Goal: Information Seeking & Learning: Learn about a topic

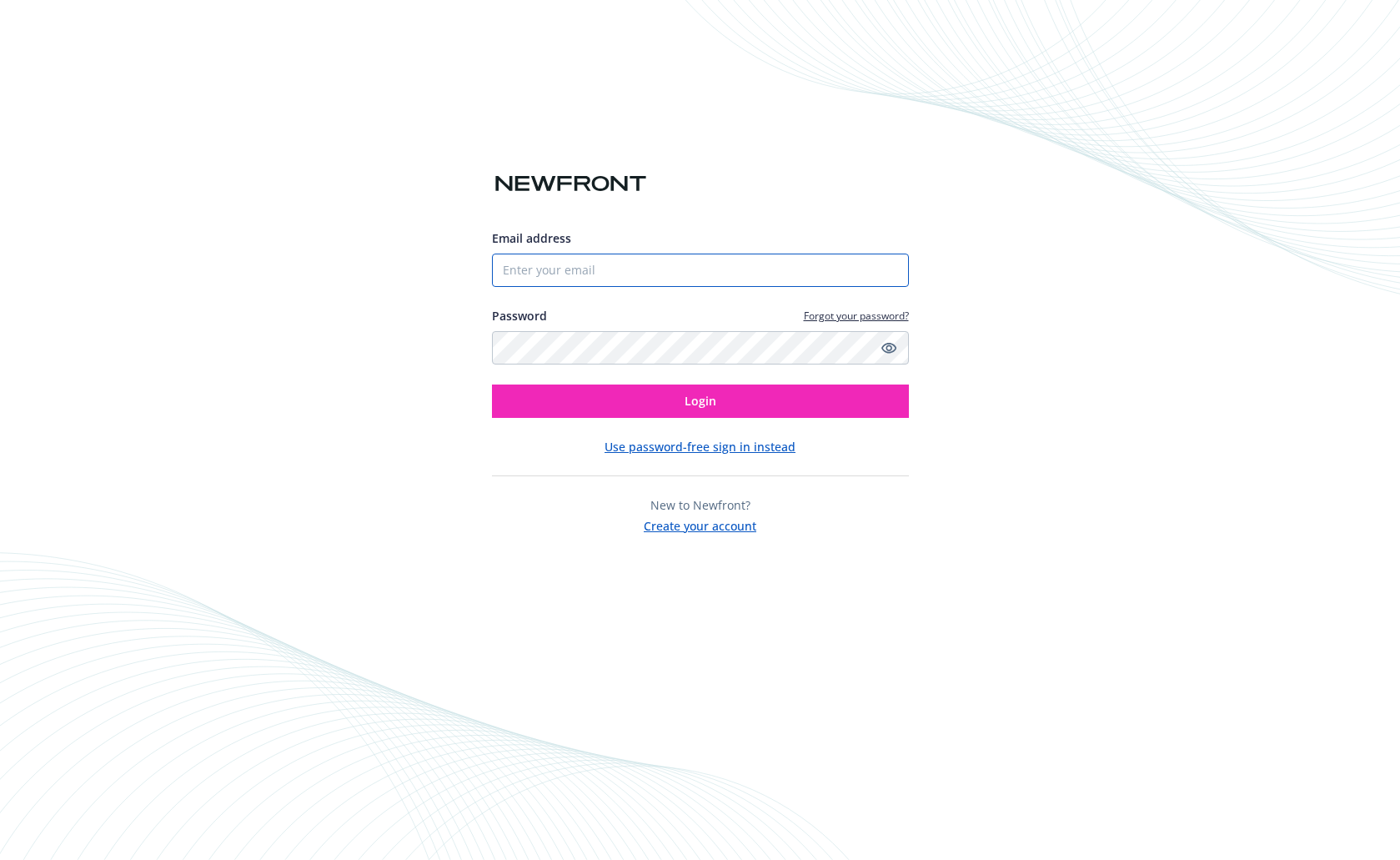
drag, startPoint x: 0, startPoint y: 0, endPoint x: 739, endPoint y: 264, distance: 784.7
click at [739, 264] on input "Email address" at bounding box center [700, 270] width 417 height 33
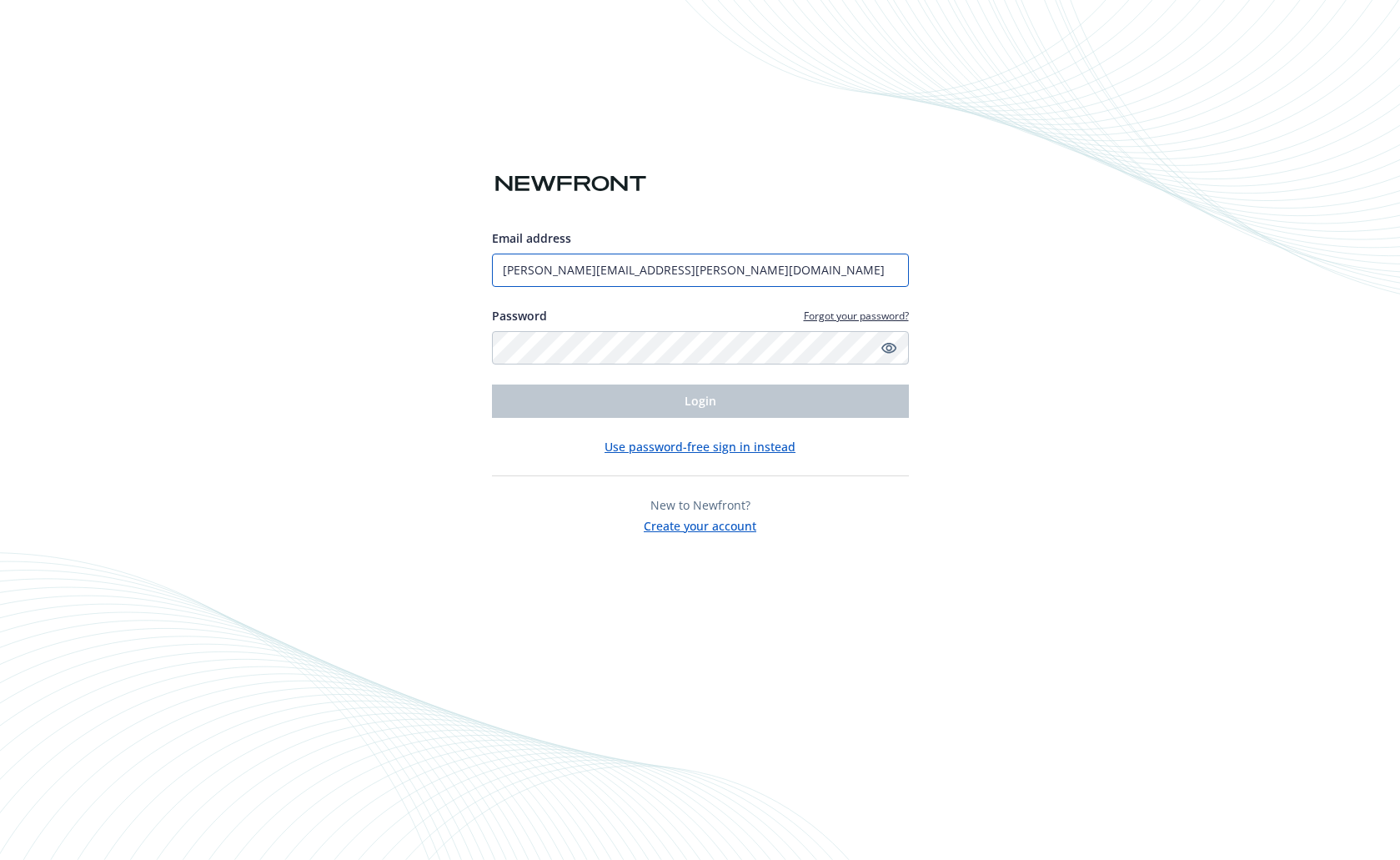
type input "[PERSON_NAME][EMAIL_ADDRESS][PERSON_NAME][DOMAIN_NAME]"
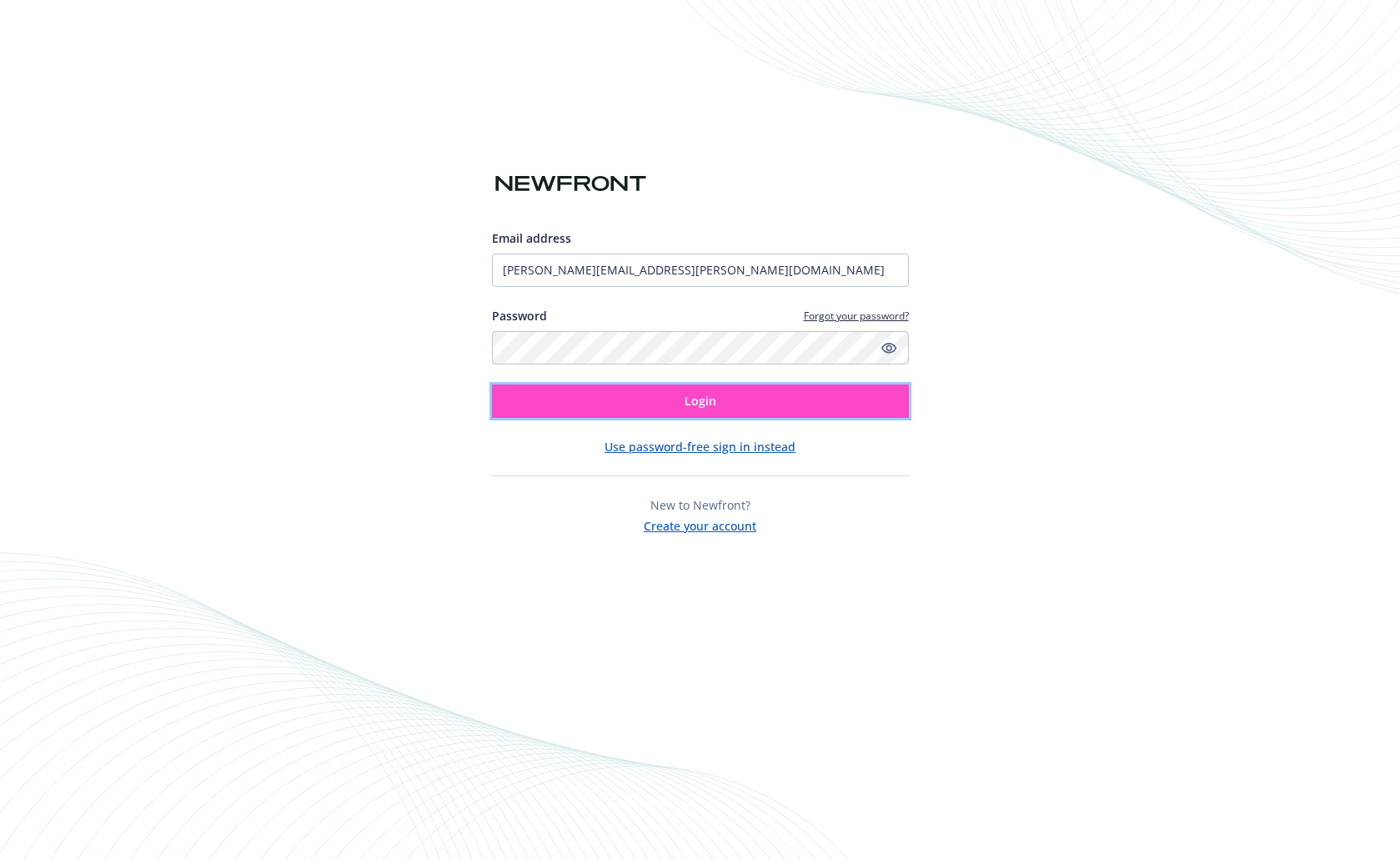
click at [741, 408] on button "Login" at bounding box center [700, 400] width 417 height 33
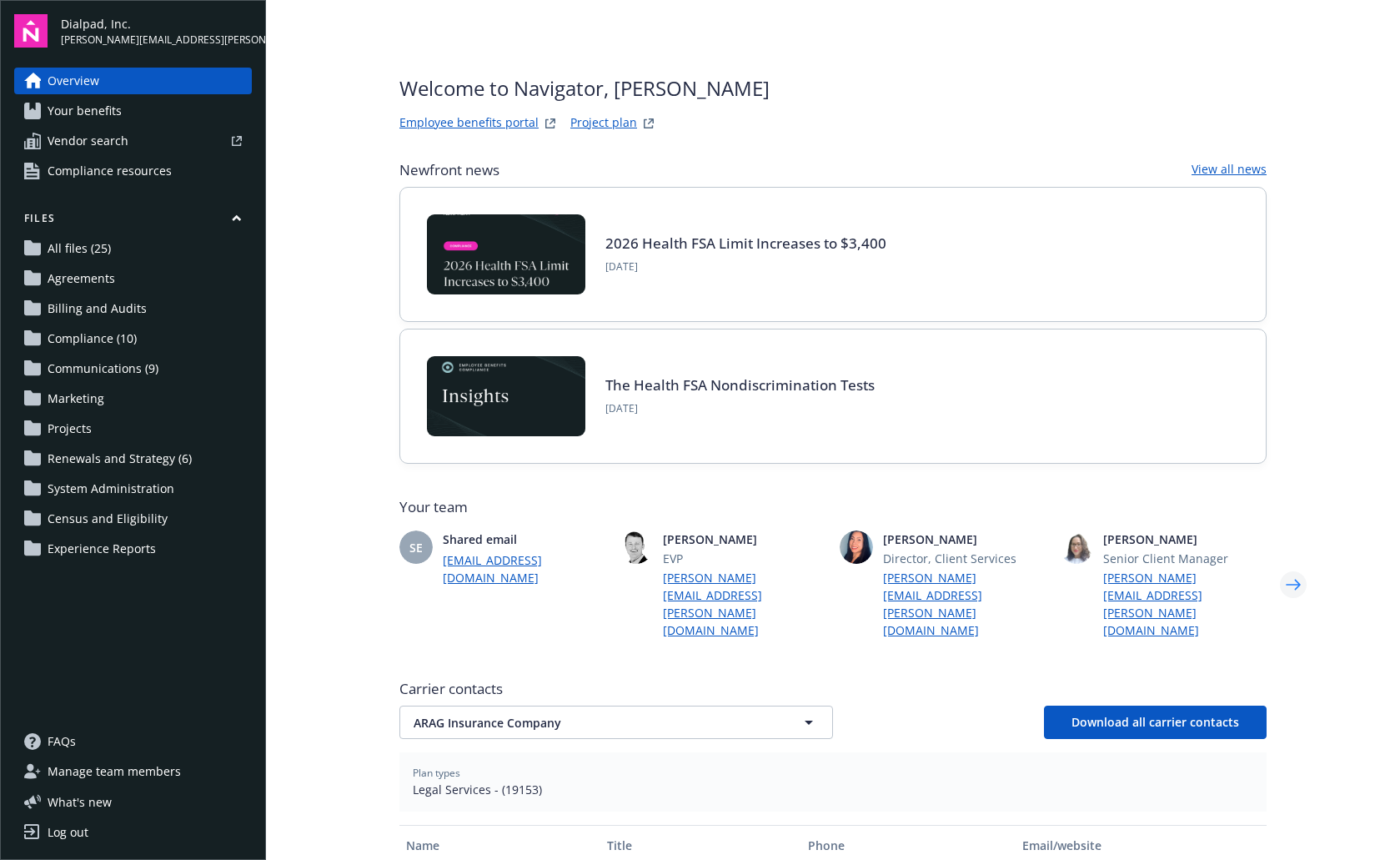
click at [1282, 568] on icon "Next" at bounding box center [1293, 584] width 27 height 33
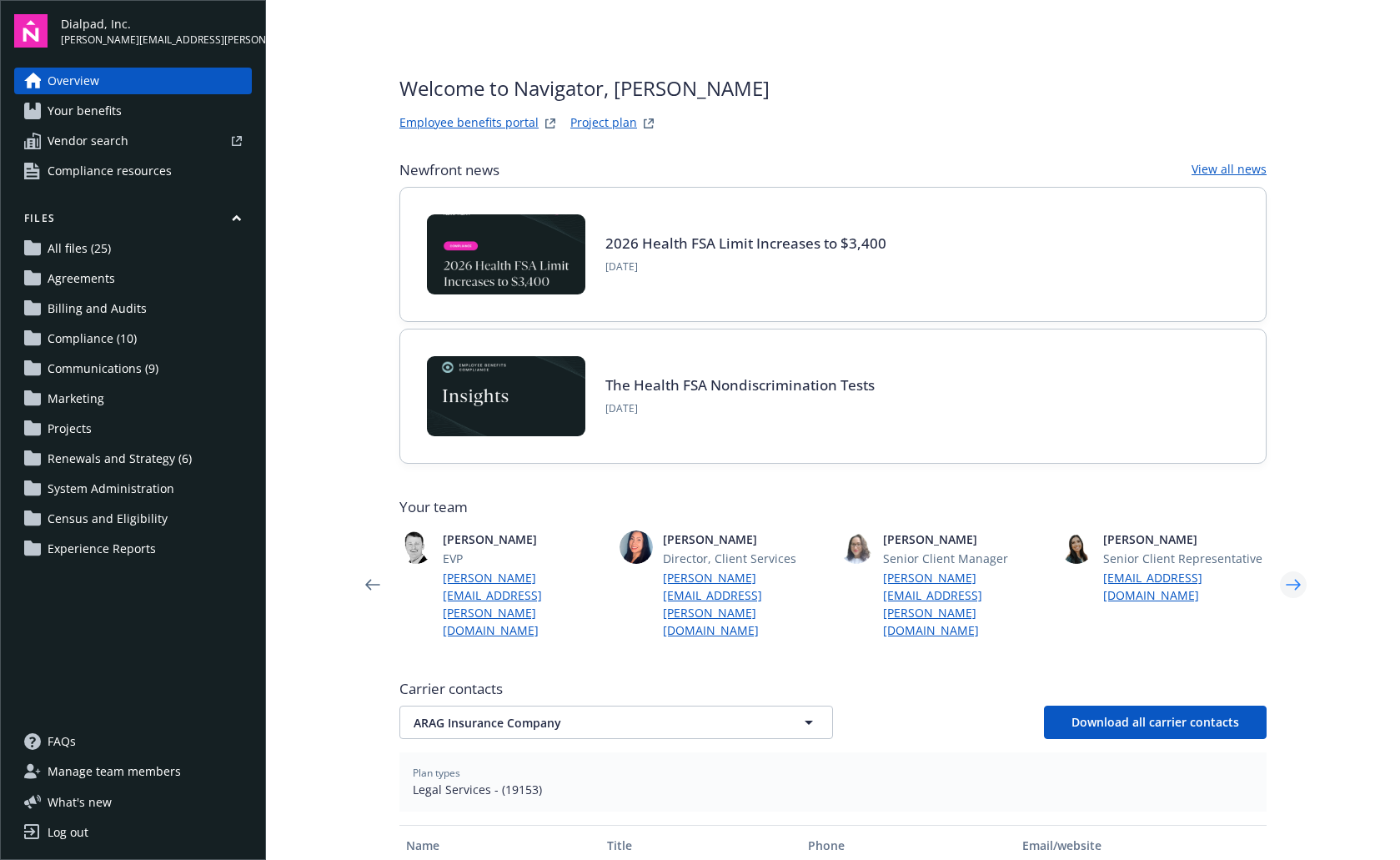
click at [1289, 568] on icon "Next" at bounding box center [1293, 584] width 27 height 33
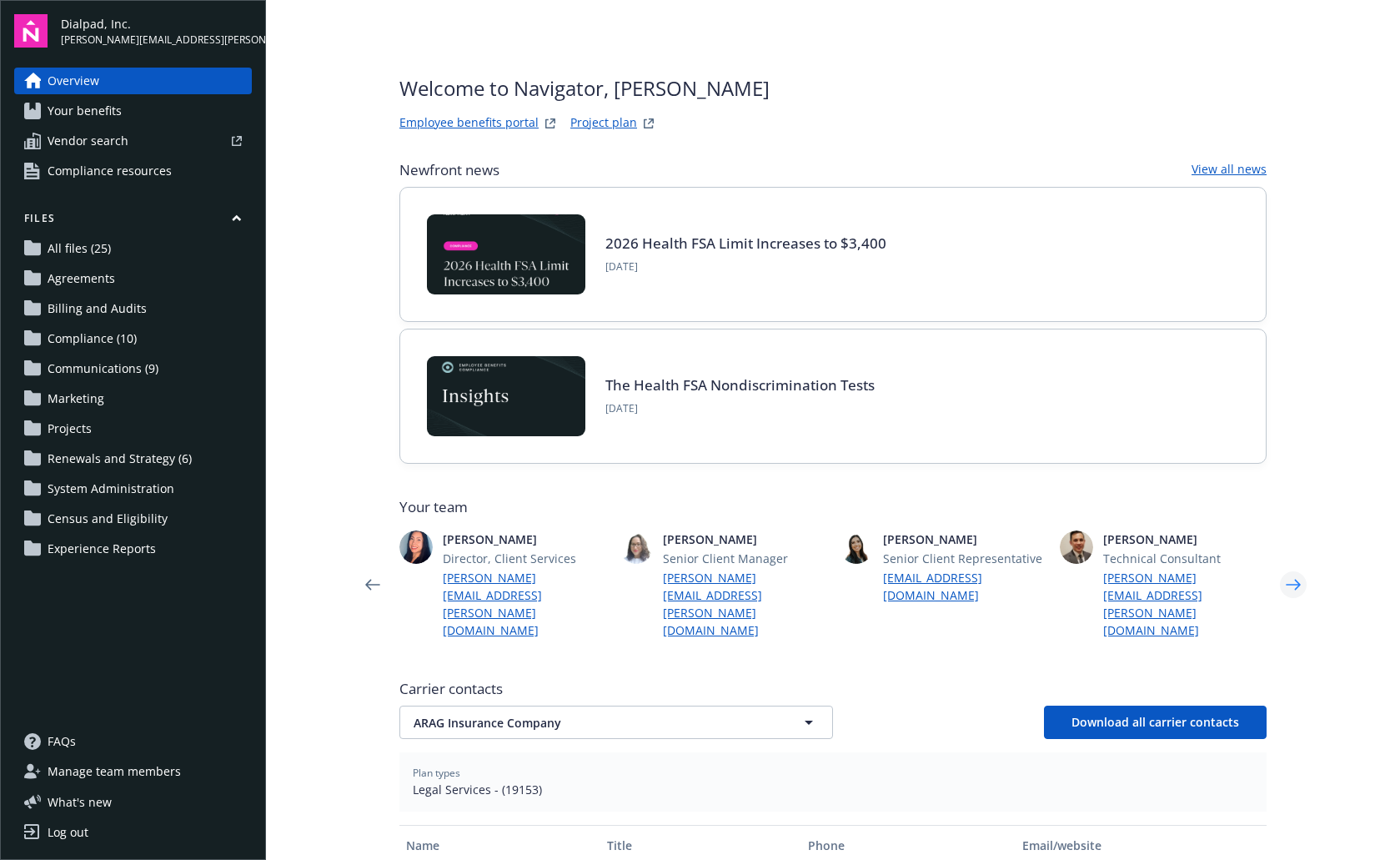
click at [1282, 572] on icon "Next" at bounding box center [1293, 584] width 27 height 33
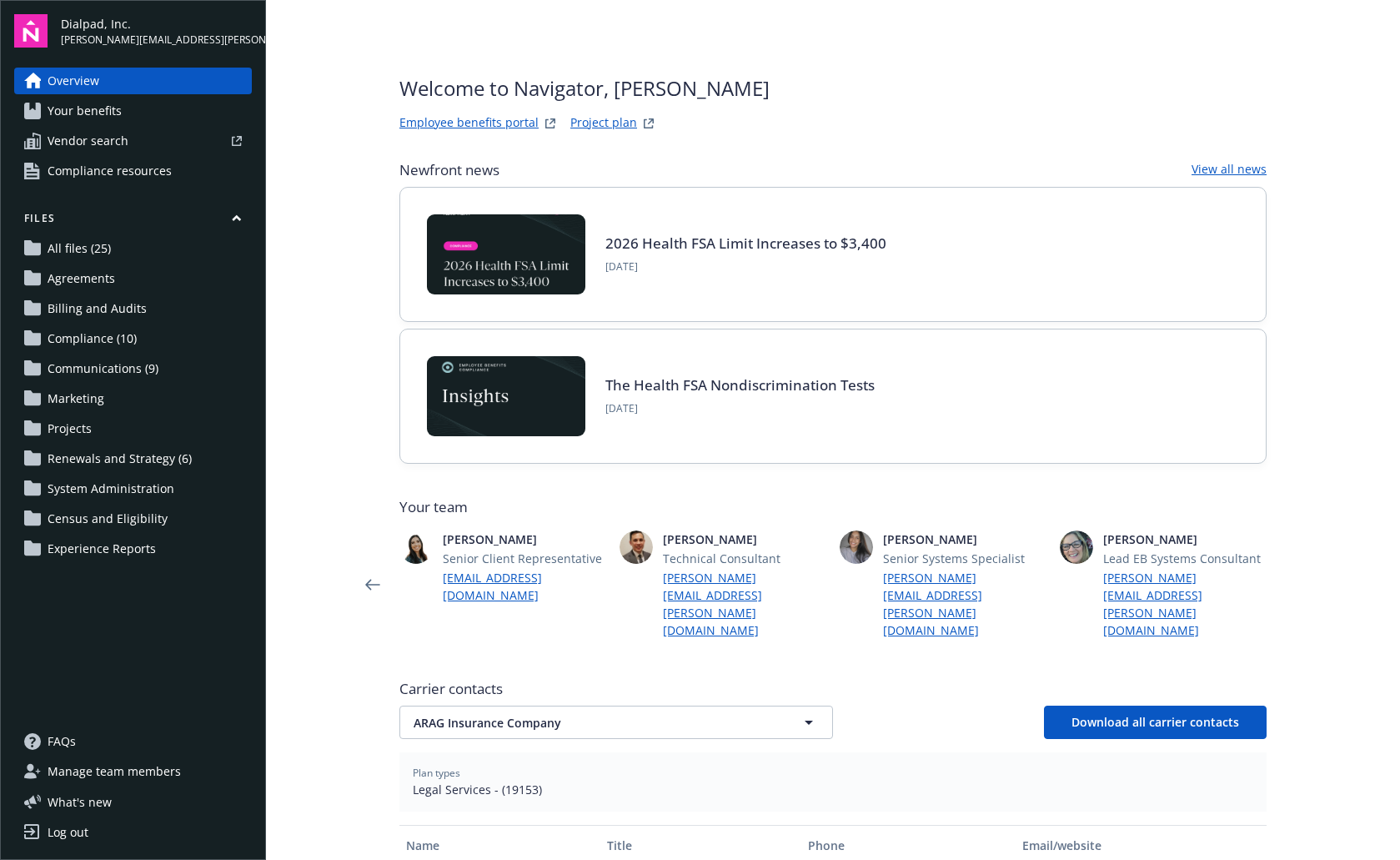
click at [1282, 571] on icon "Next" at bounding box center [1293, 584] width 27 height 33
click at [379, 568] on icon "Previous" at bounding box center [373, 584] width 27 height 33
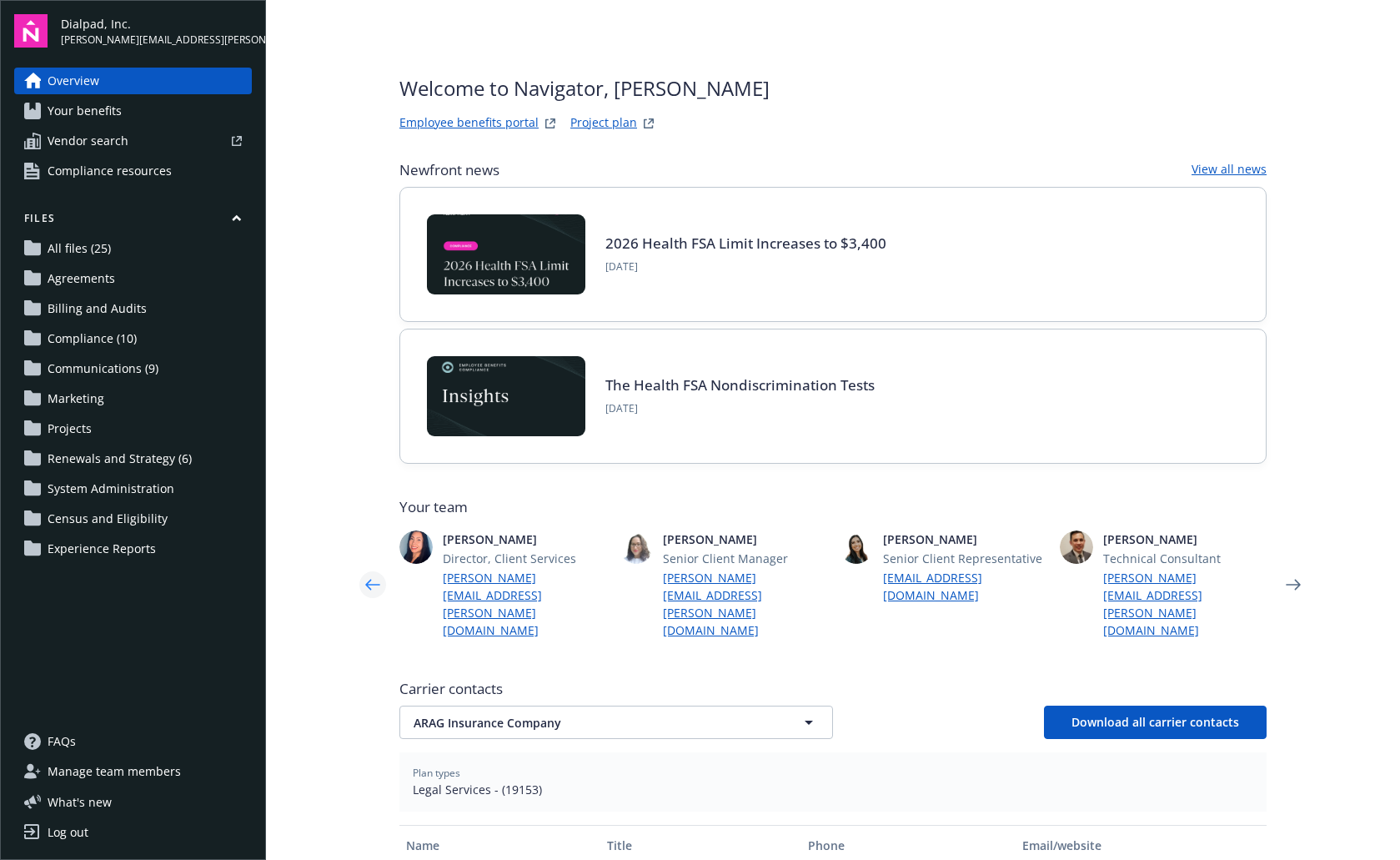
click at [379, 568] on icon "Previous" at bounding box center [373, 584] width 27 height 33
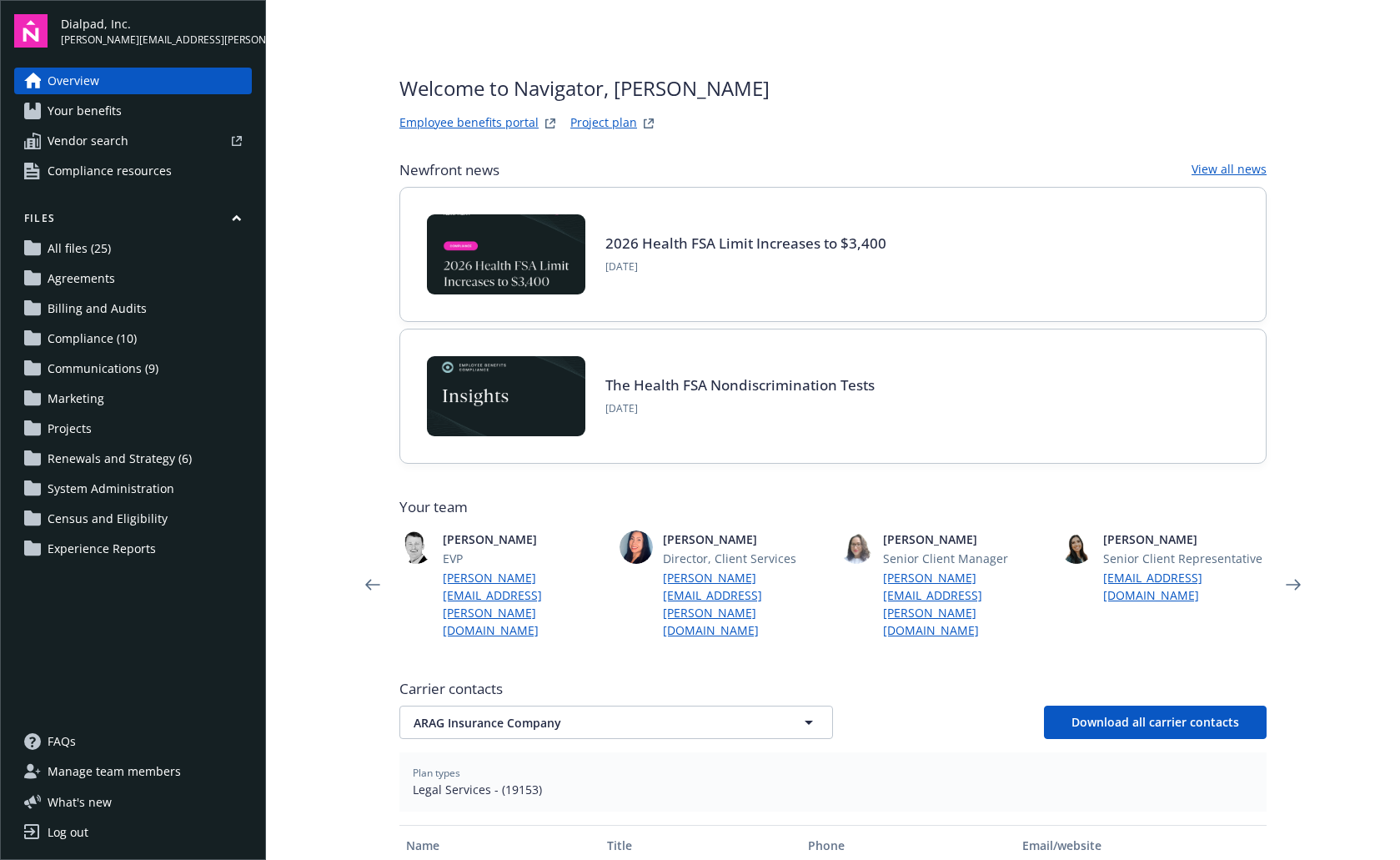
click at [122, 248] on link "All files (25)" at bounding box center [133, 248] width 237 height 27
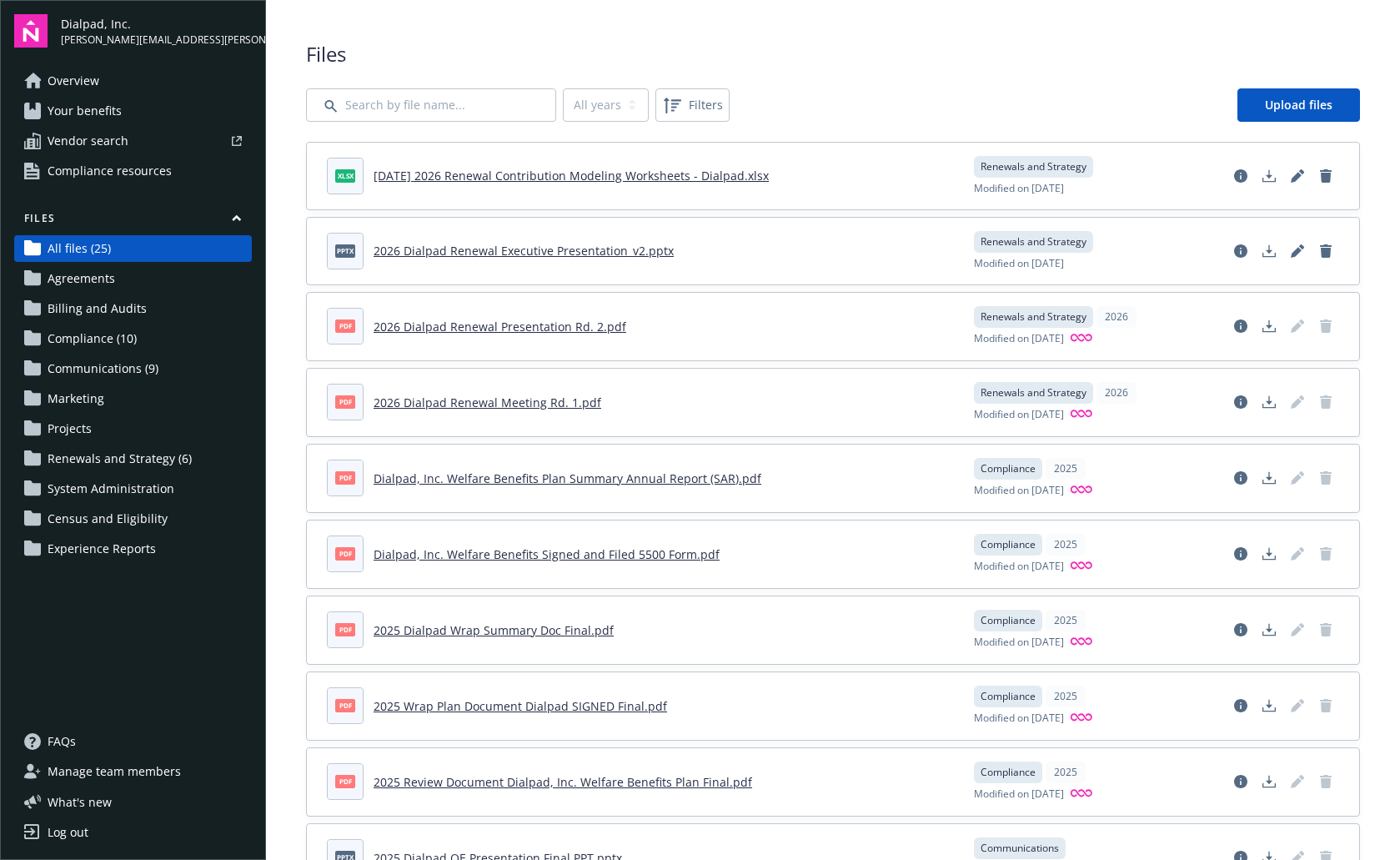
click at [86, 97] on span "Your benefits" at bounding box center [85, 111] width 75 height 27
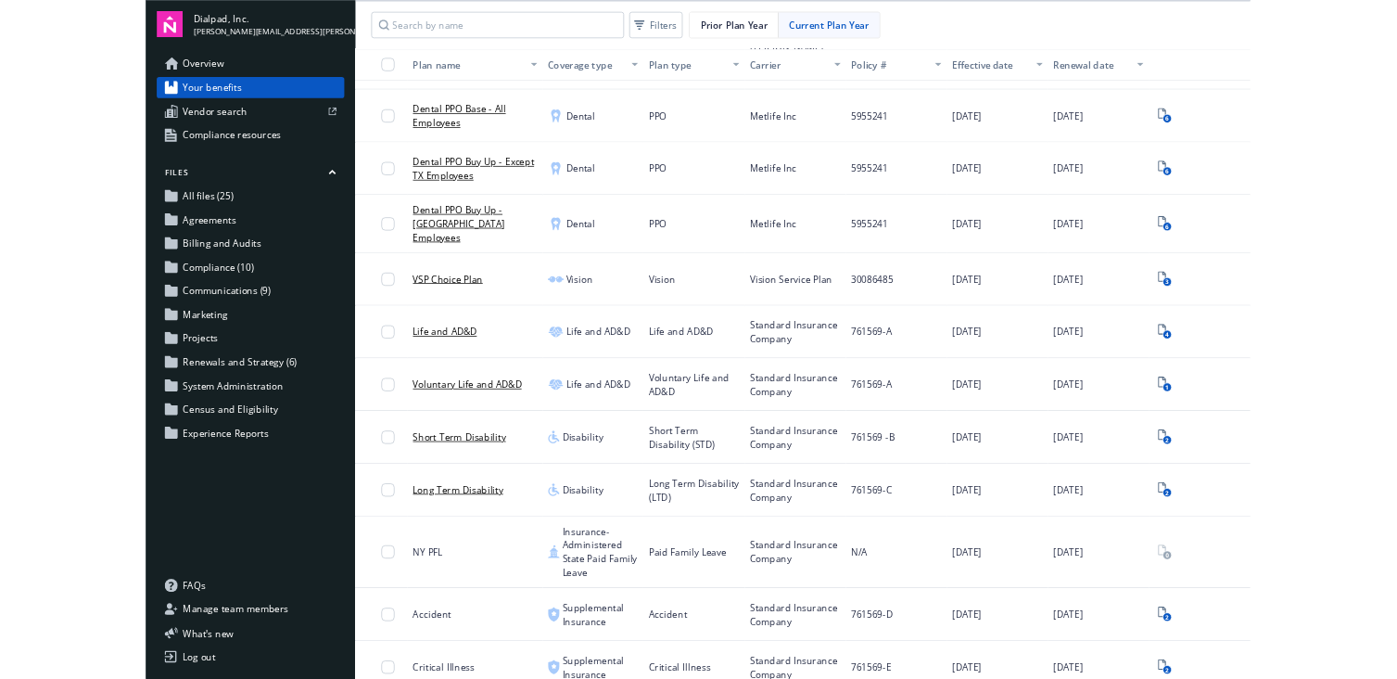
scroll to position [441, 0]
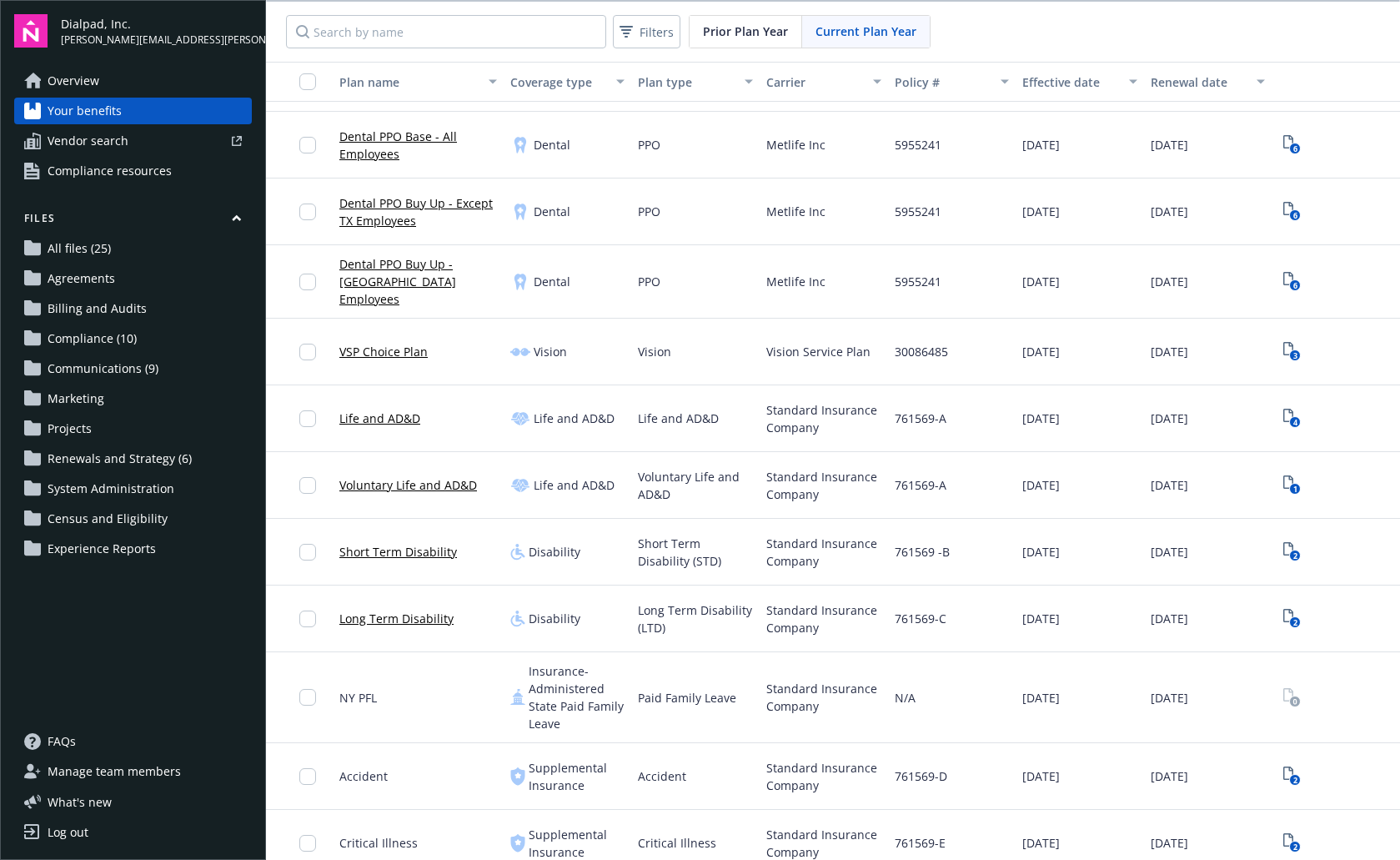
click at [397, 610] on link "Long Term Disability" at bounding box center [396, 618] width 114 height 17
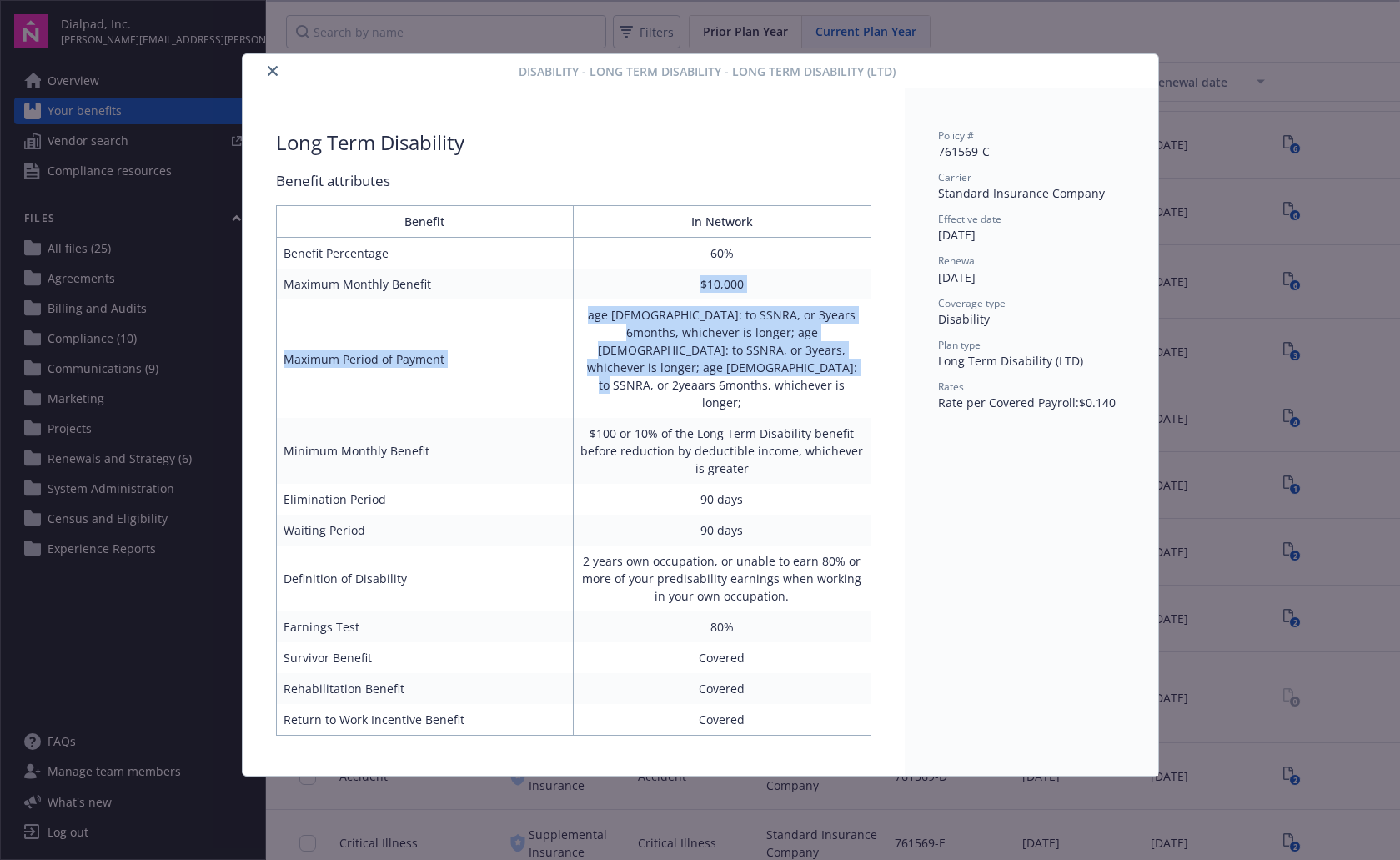
drag, startPoint x: 584, startPoint y: 281, endPoint x: 645, endPoint y: 381, distance: 117.1
click at [645, 381] on tbody "Benefit Percentage 60% Maximum Monthly Benefit $10,000 Maximum Period of Paymen…" at bounding box center [573, 486] width 594 height 497
click at [644, 381] on td "age [DEMOGRAPHIC_DATA]: to SSNRA, or 3years 6months, whichever is longer; age […" at bounding box center [722, 359] width 298 height 119
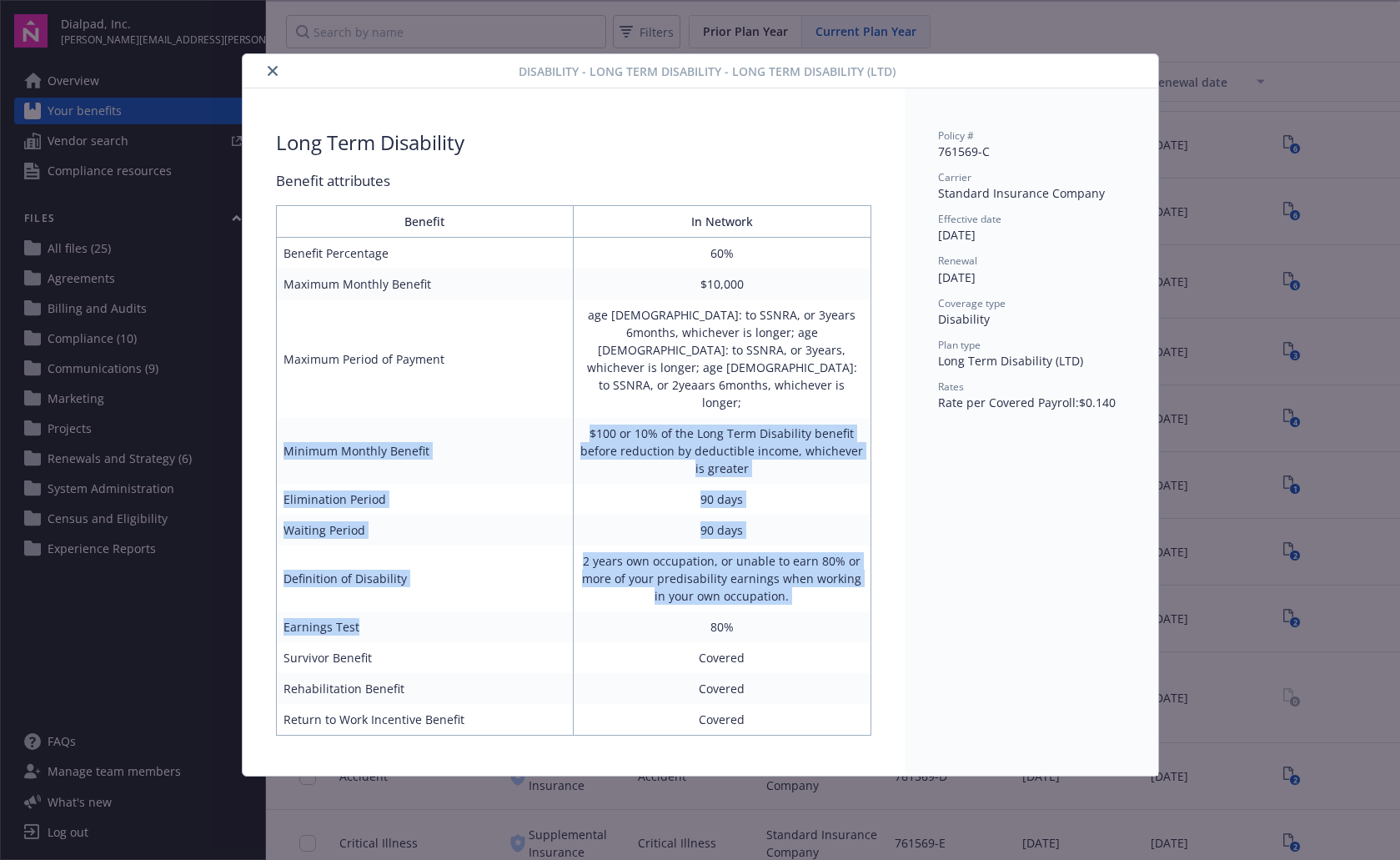
drag, startPoint x: 405, startPoint y: 384, endPoint x: 562, endPoint y: 593, distance: 261.4
click at [562, 593] on tbody "Benefit Percentage 60% Maximum Monthly Benefit $10,000 Maximum Period of Paymen…" at bounding box center [573, 486] width 594 height 497
click at [562, 612] on td "Earnings Test" at bounding box center [424, 627] width 298 height 31
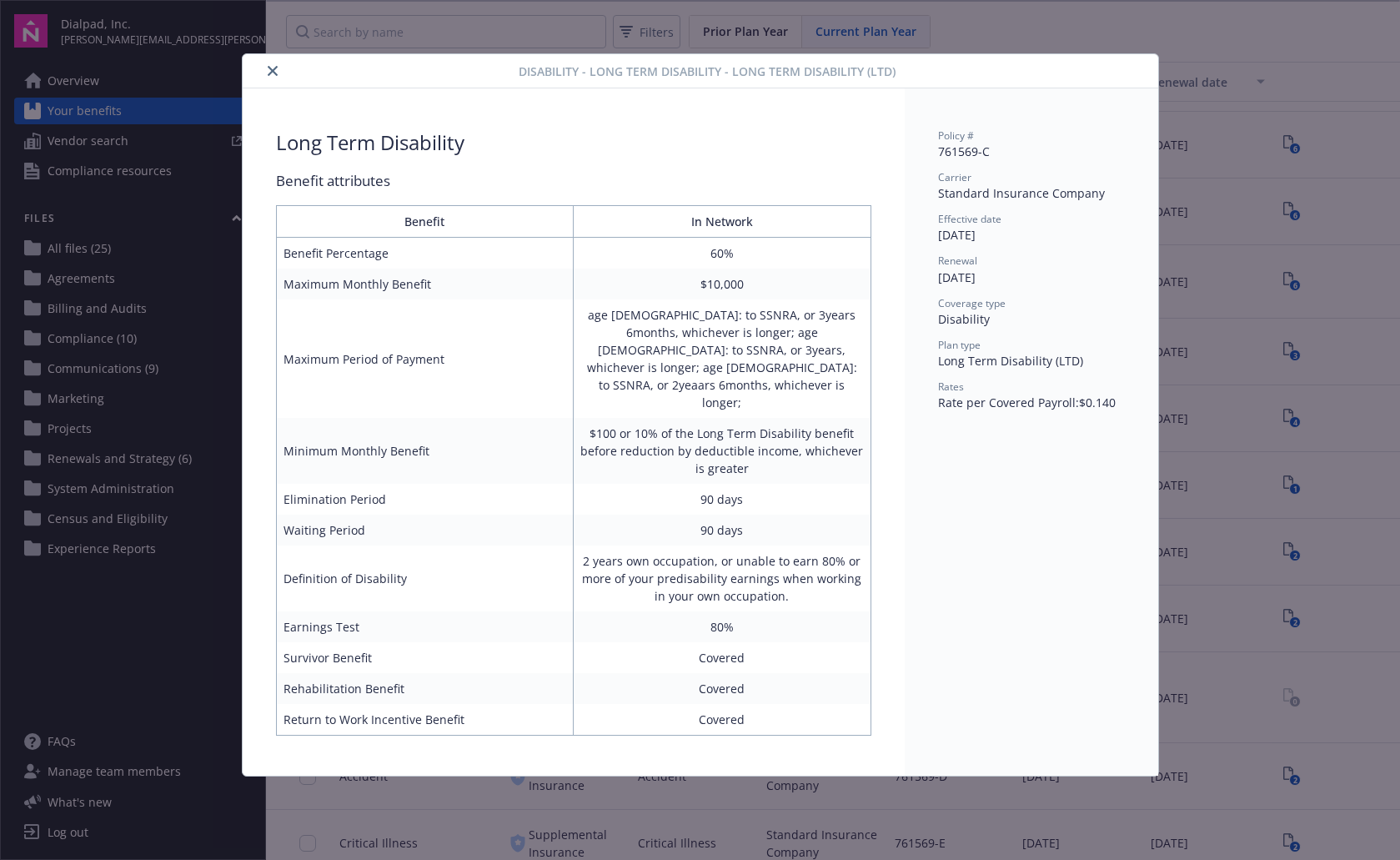
click at [281, 71] on button "close" at bounding box center [272, 71] width 20 height 20
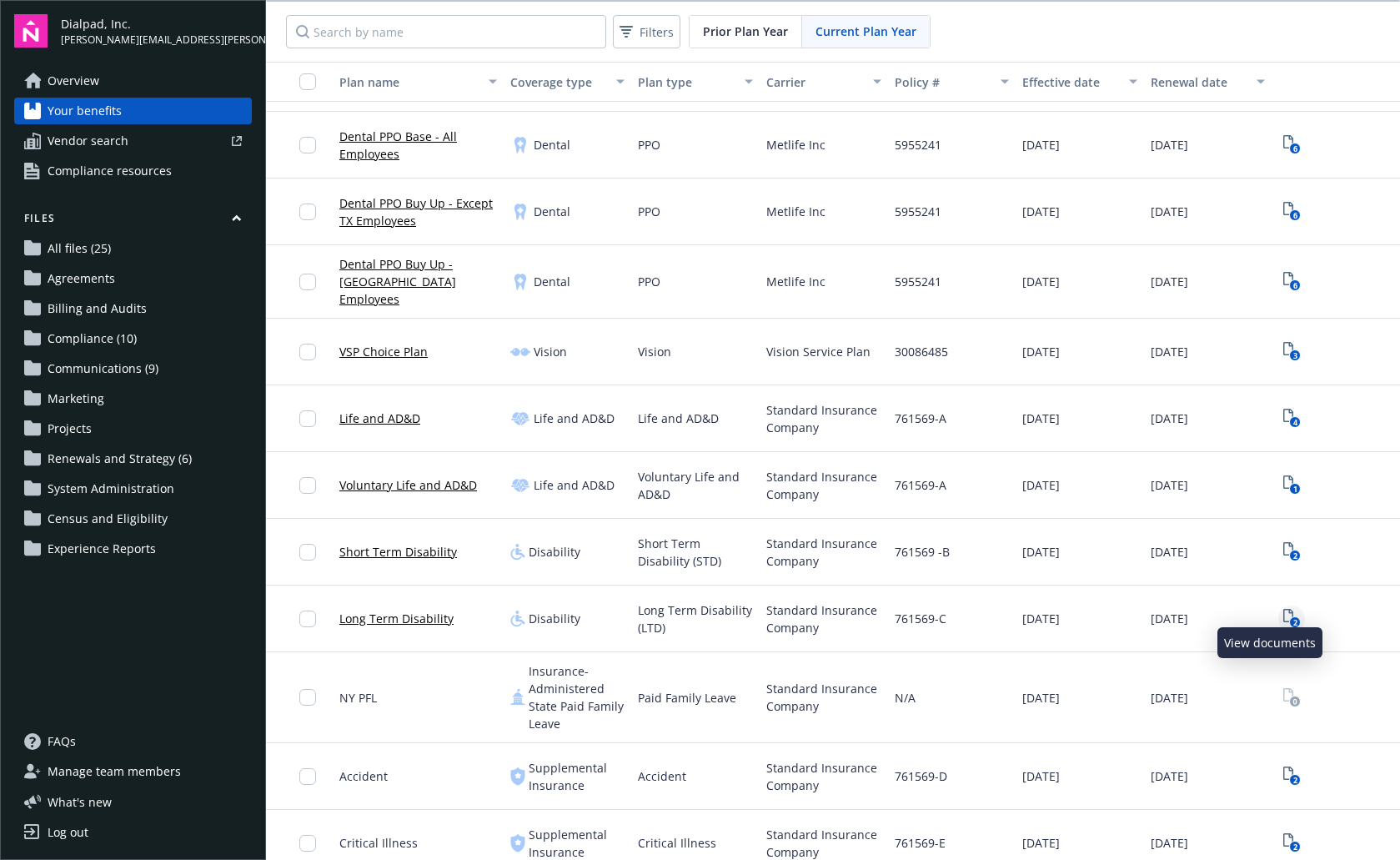
click at [1283, 609] on icon "2" at bounding box center [1291, 618] width 17 height 19
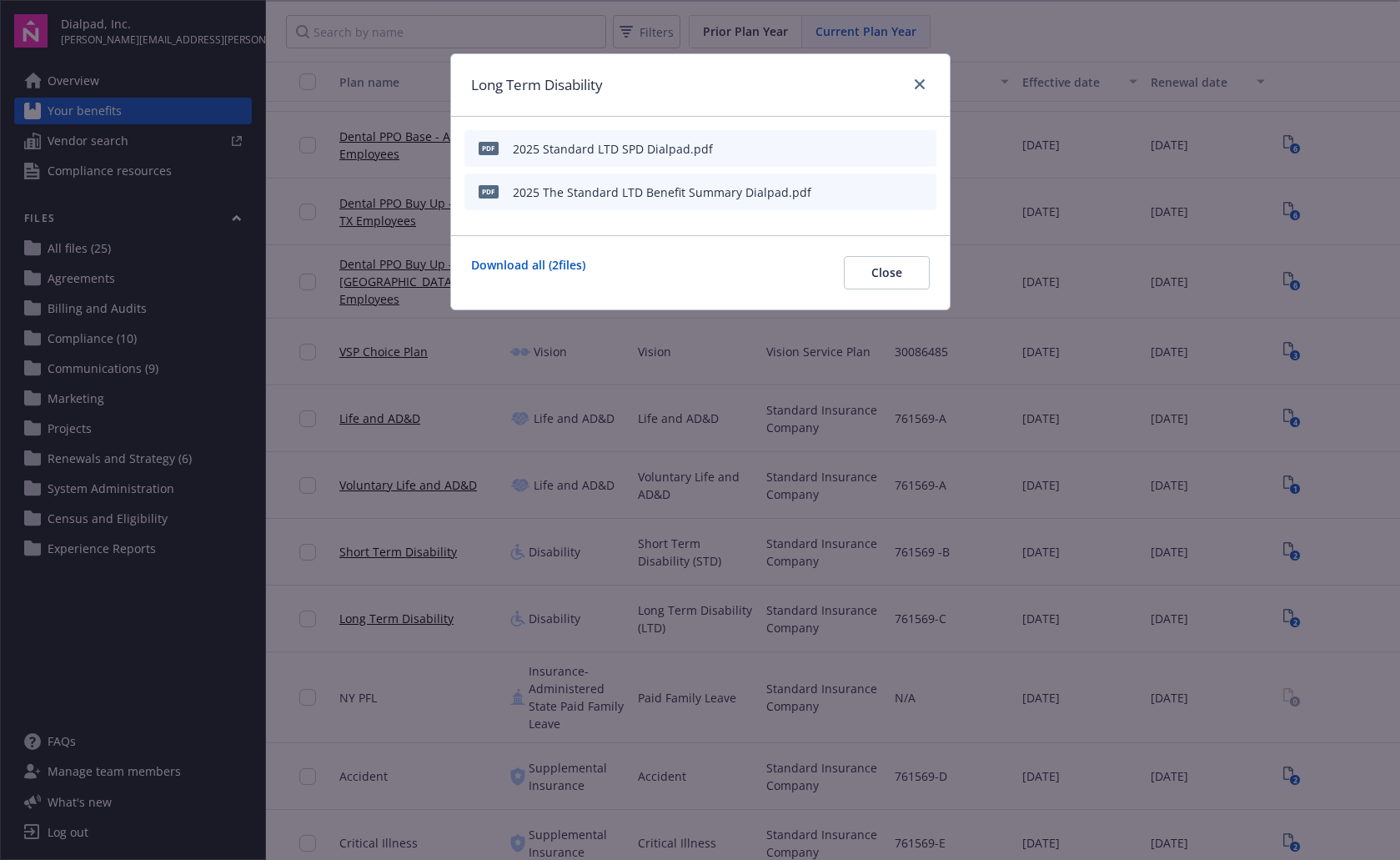
click at [490, 153] on span "pdf" at bounding box center [488, 148] width 20 height 13
click at [894, 145] on icon "download file" at bounding box center [893, 148] width 13 height 13
click at [888, 189] on icon "download file" at bounding box center [893, 191] width 13 height 13
click at [620, 147] on div "2025 Standard LTD SPD Dialpad.pdf" at bounding box center [612, 148] width 201 height 17
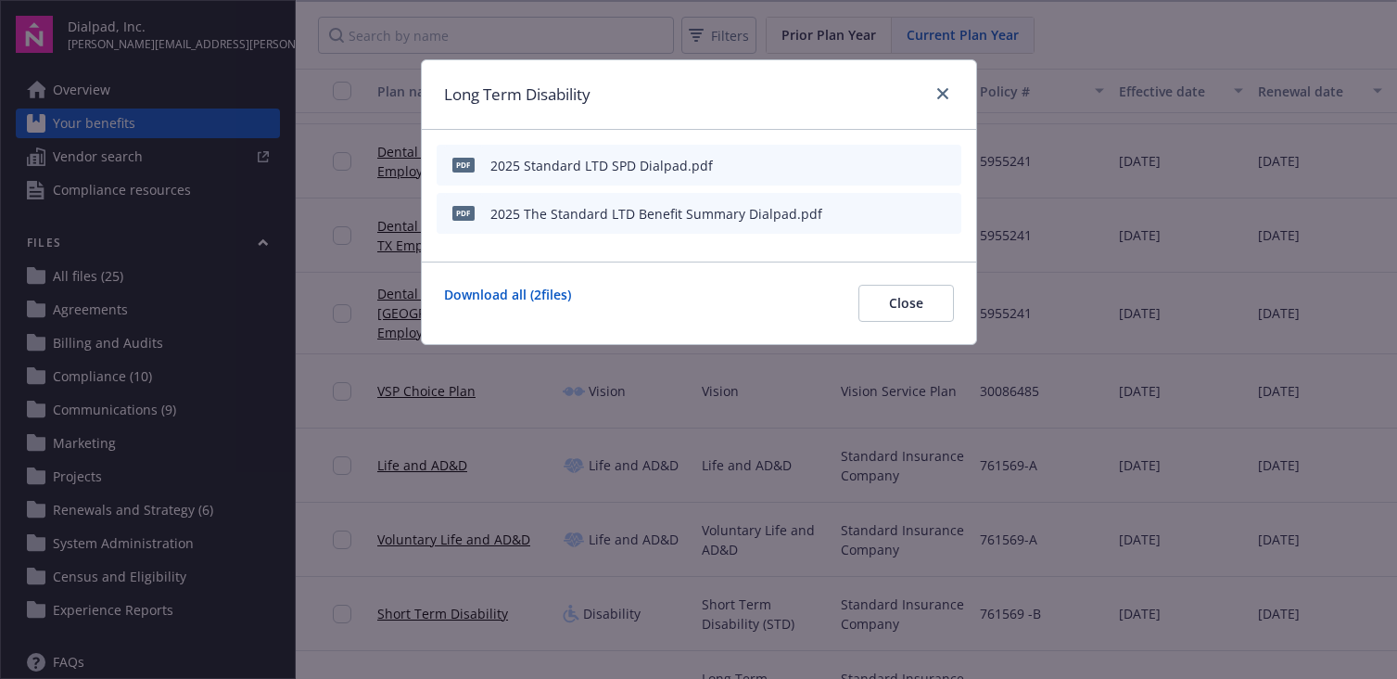
scroll to position [441, 0]
click at [943, 99] on link "close" at bounding box center [943, 94] width 22 height 22
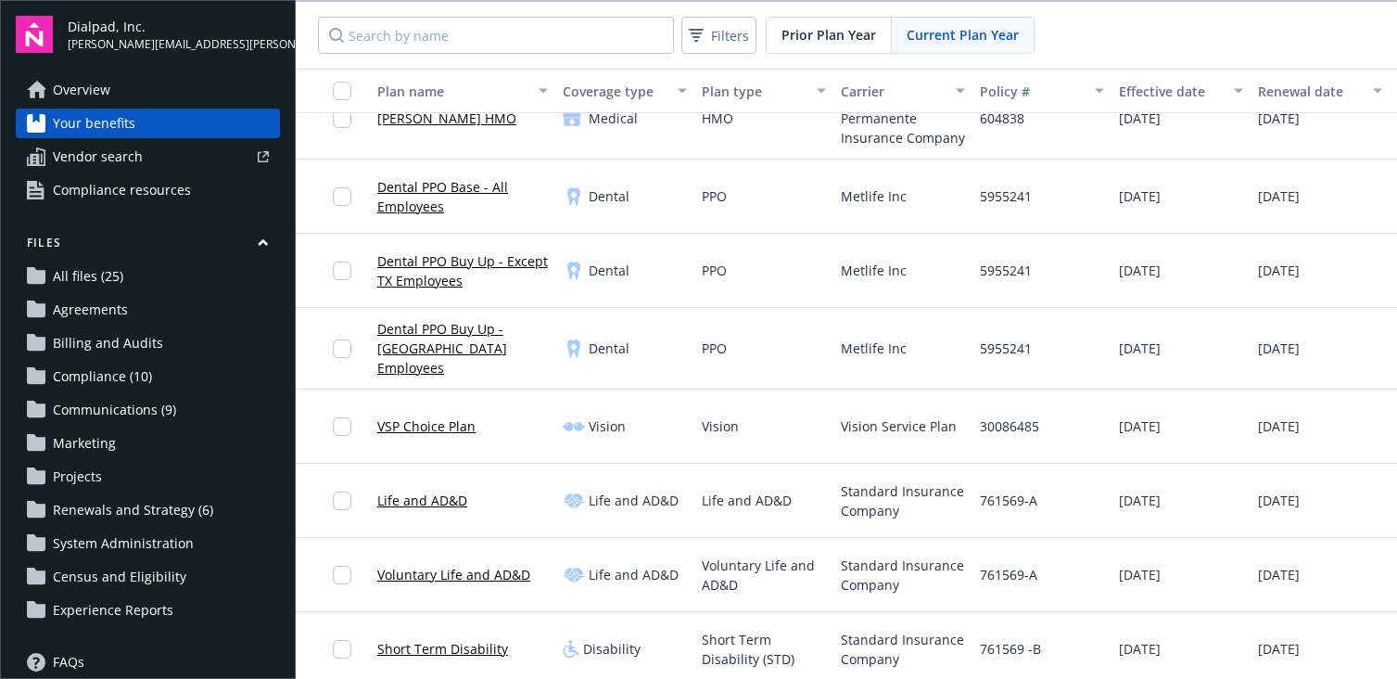
scroll to position [391, 0]
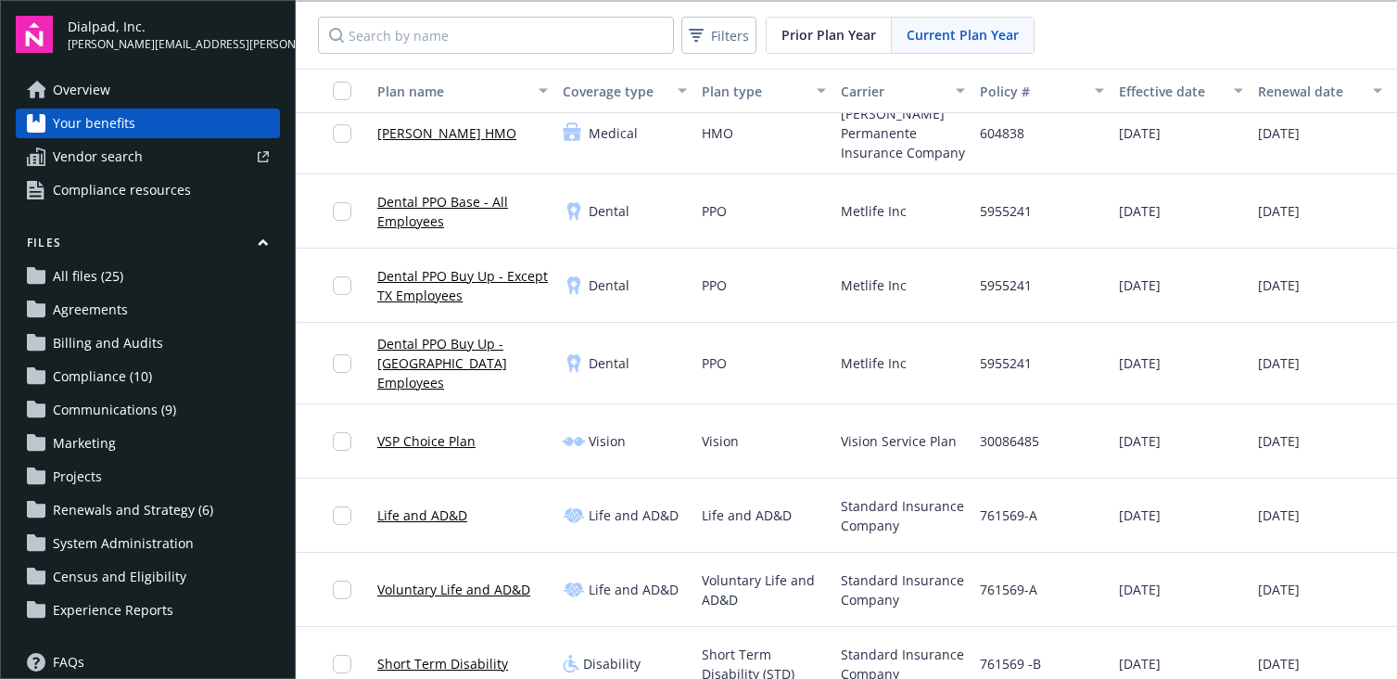
click at [416, 345] on link "Dental PPO Buy Up - [GEOGRAPHIC_DATA] Employees" at bounding box center [462, 363] width 171 height 58
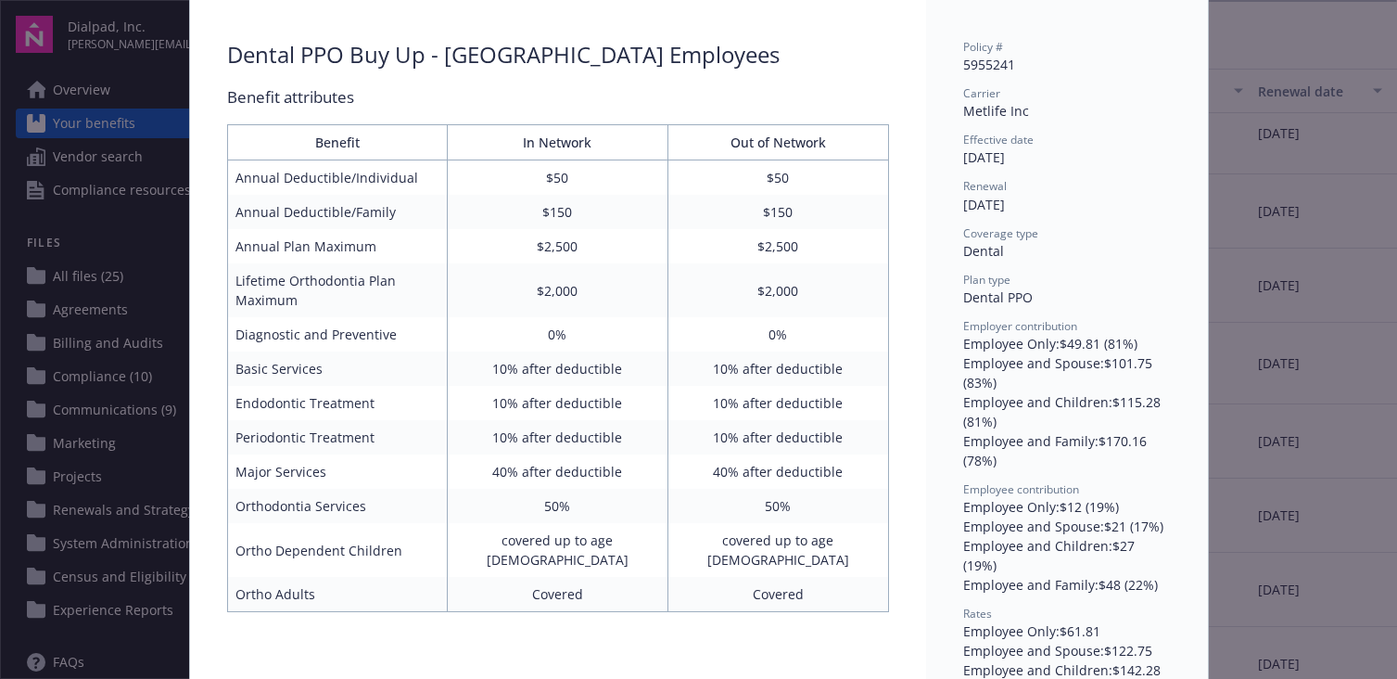
scroll to position [97, 0]
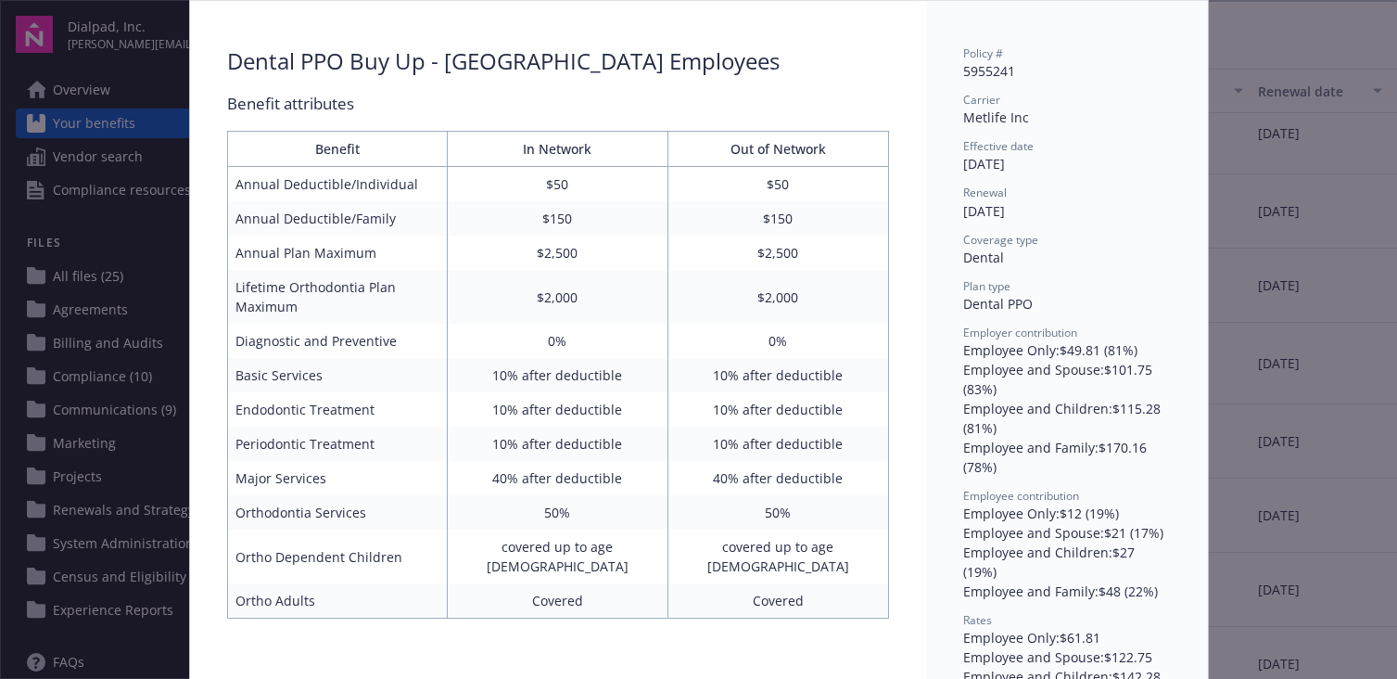
click at [1114, 206] on div "[DATE]" at bounding box center [1067, 210] width 208 height 19
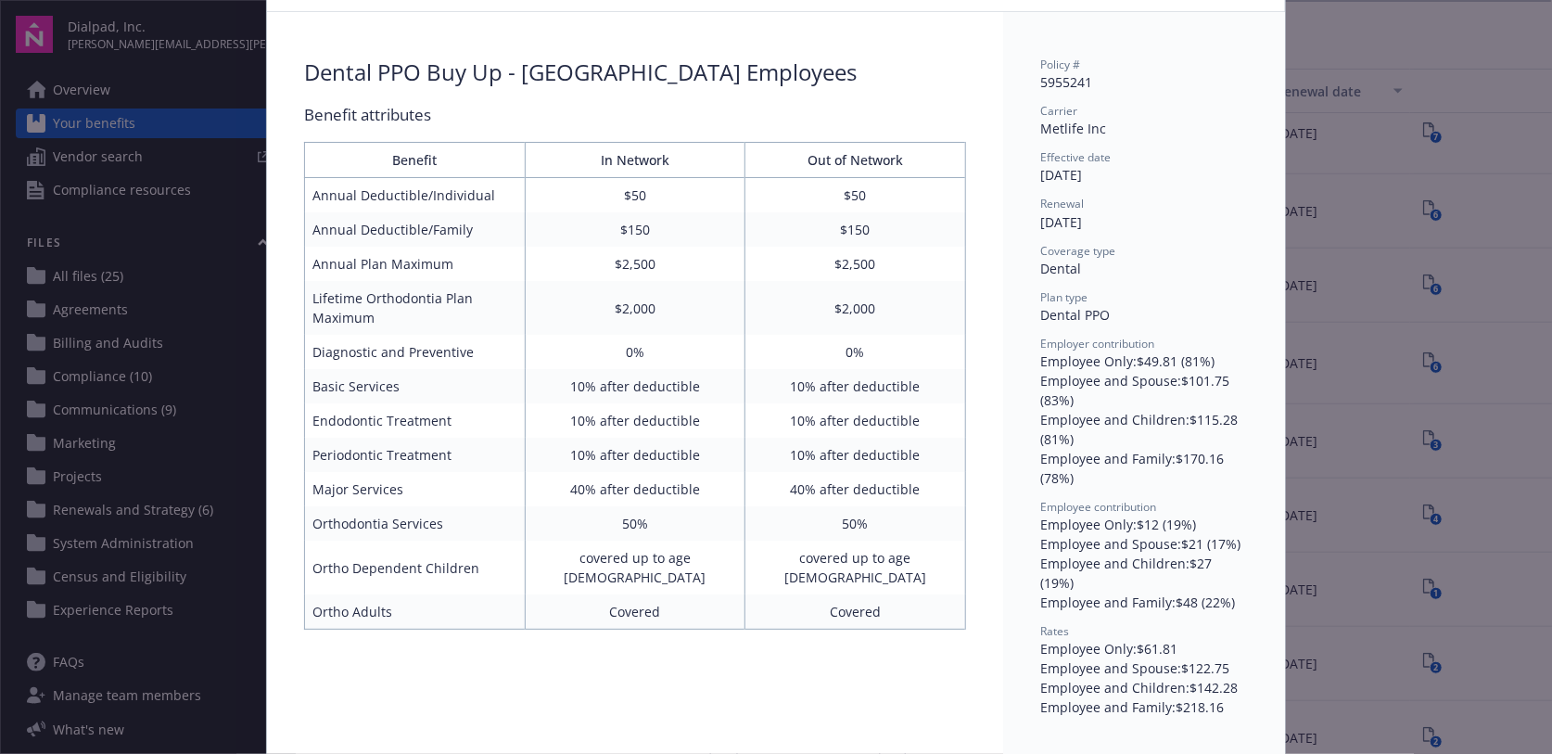
scroll to position [83, 0]
click at [1443, 550] on div "Dental - Dental PPO Buy Up - [GEOGRAPHIC_DATA] Employees - Dental PPO Dental PP…" at bounding box center [776, 377] width 1552 height 754
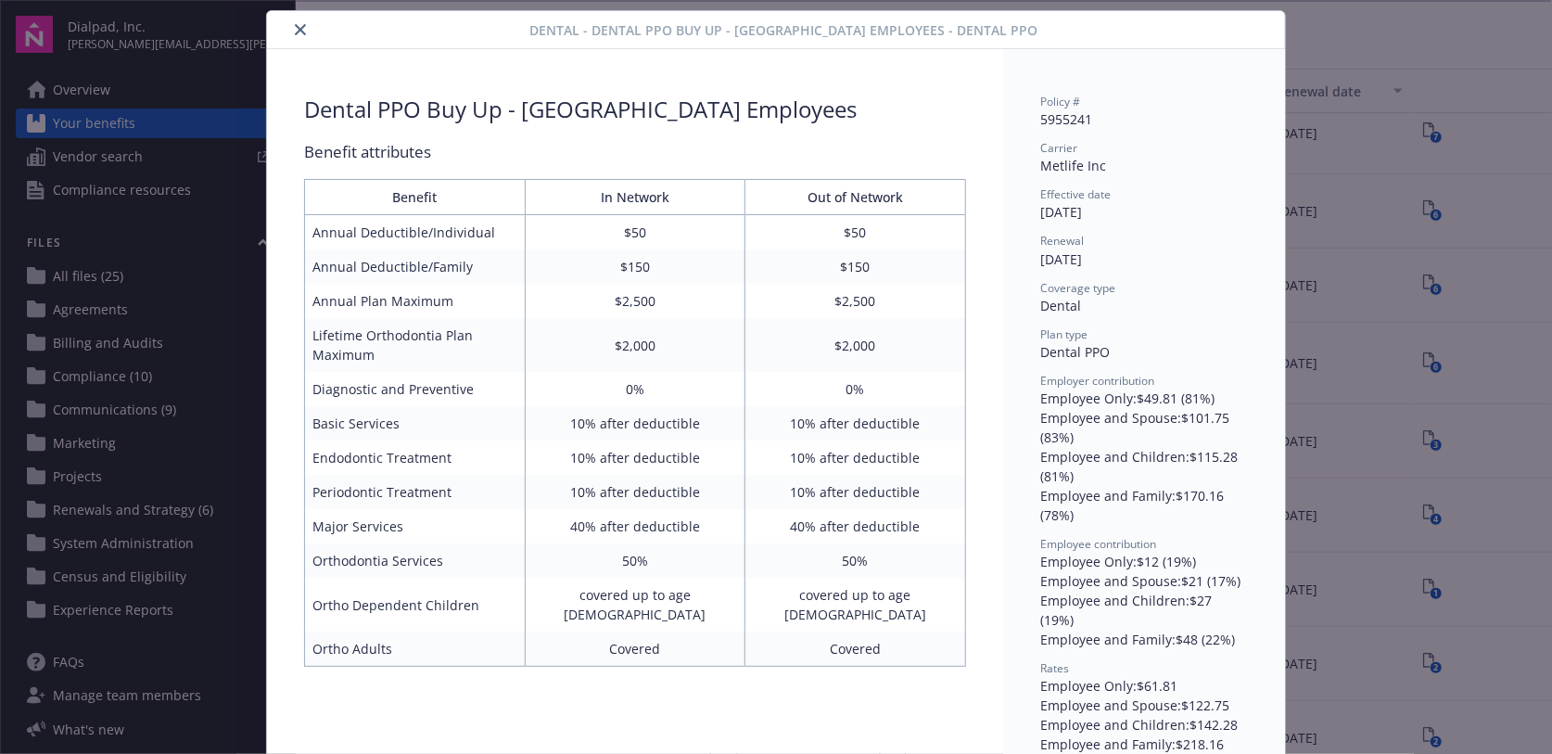
scroll to position [0, 0]
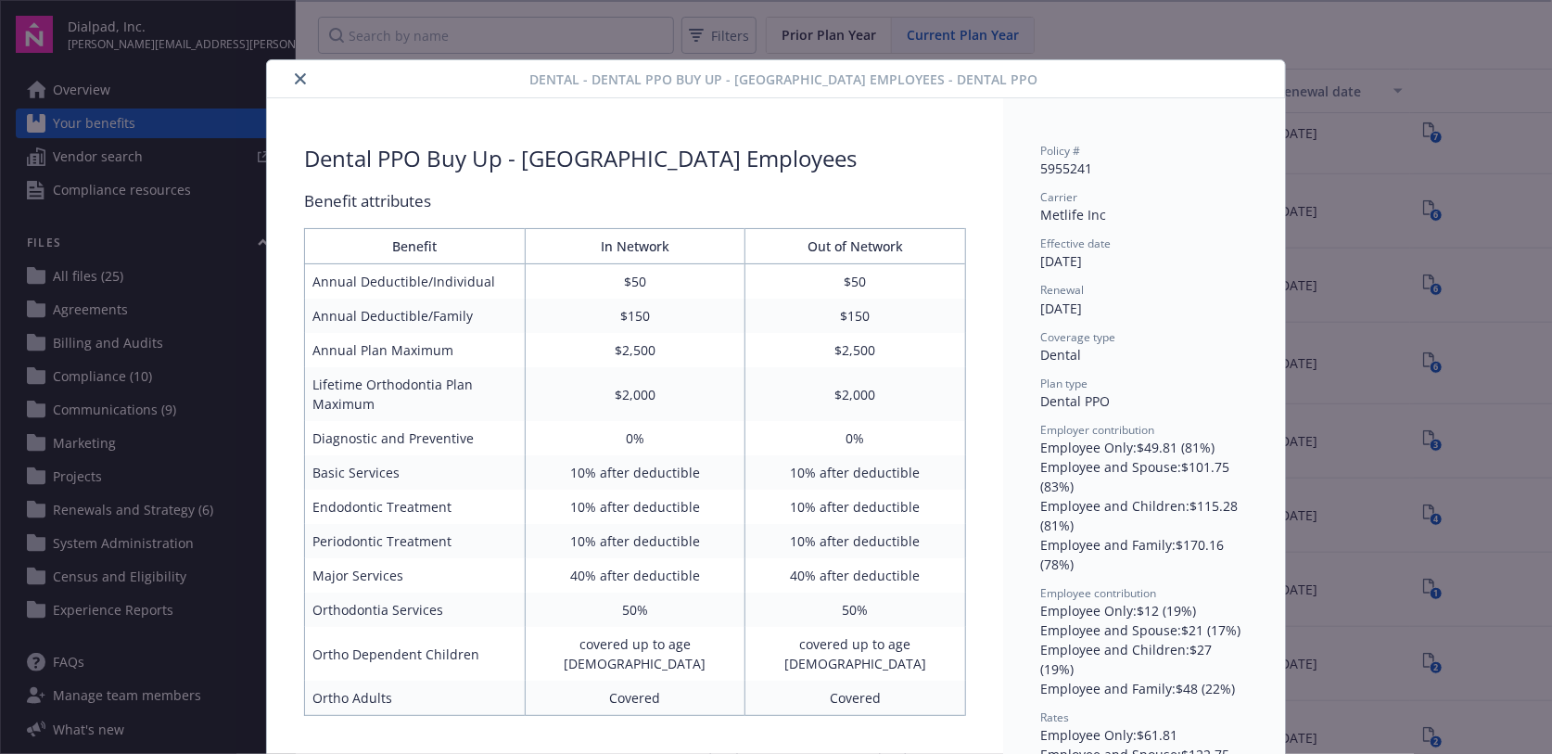
click at [295, 82] on icon "close" at bounding box center [300, 78] width 11 height 11
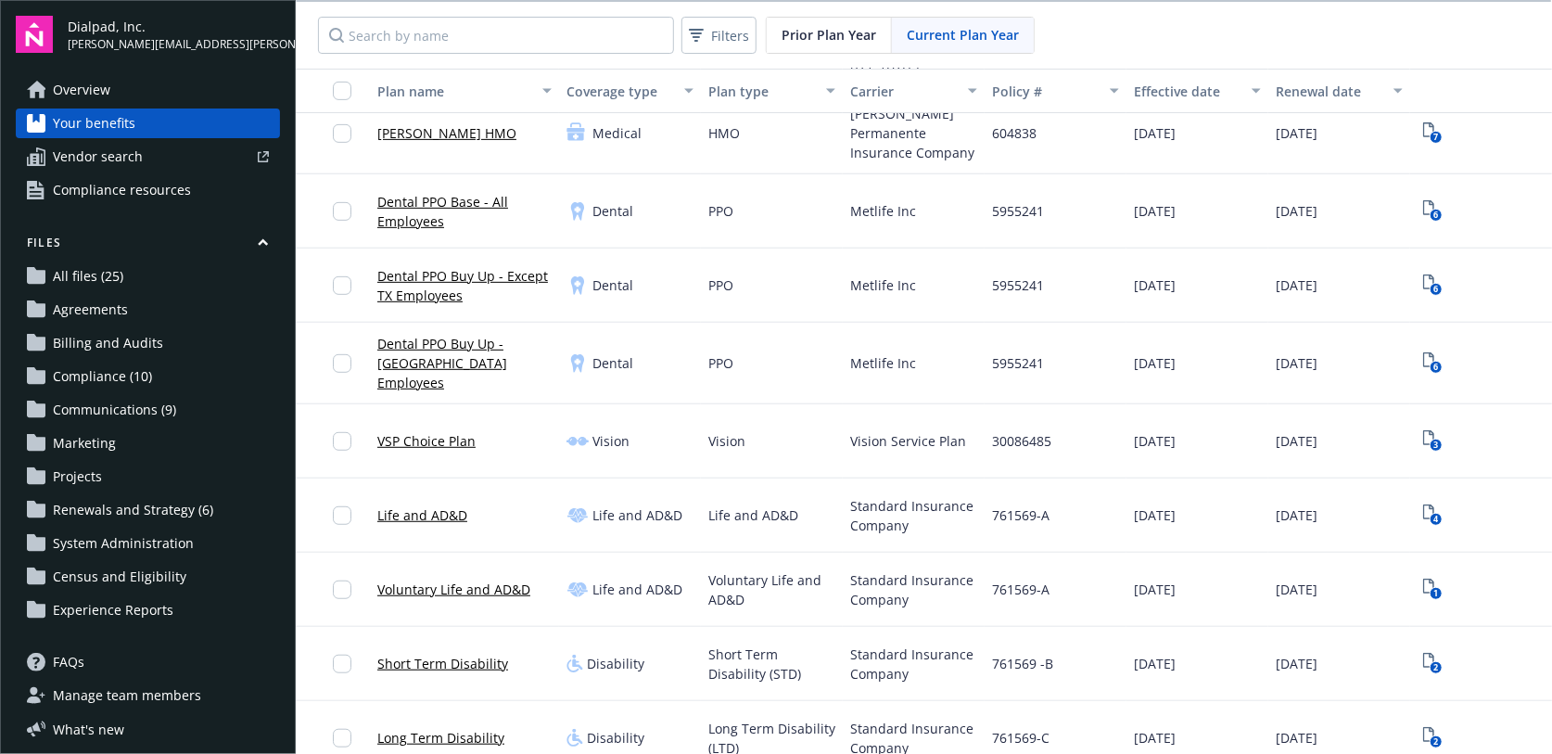
click at [419, 287] on link "Dental PPO Buy Up - Except TX Employees" at bounding box center [464, 285] width 174 height 39
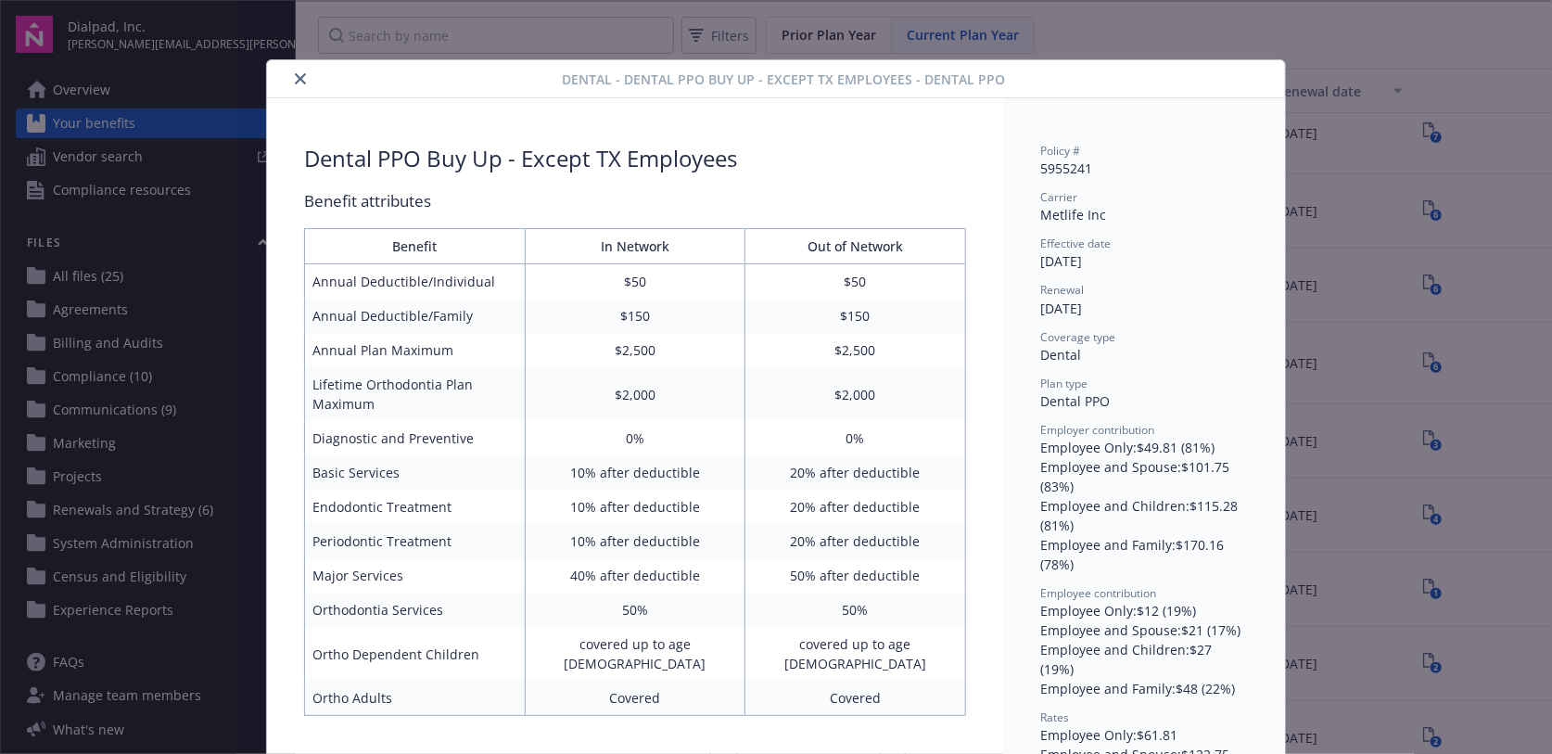
click at [295, 78] on icon "close" at bounding box center [300, 78] width 11 height 11
